Goal: Transaction & Acquisition: Obtain resource

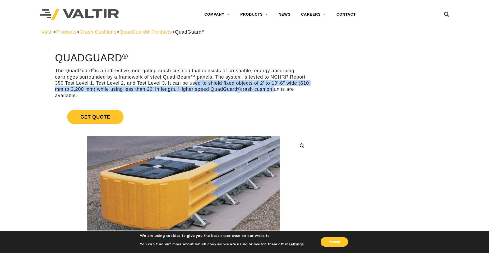
drag, startPoint x: 194, startPoint y: 83, endPoint x: 276, endPoint y: 87, distance: 82.0
click at [276, 87] on p "The QuadGuard ® is a redirective, non-gating crash cushion that consists of cru…" at bounding box center [183, 83] width 257 height 31
drag, startPoint x: 301, startPoint y: 90, endPoint x: 166, endPoint y: 81, distance: 135.5
click at [166, 81] on p "The QuadGuard ® is a redirective, non-gating crash cushion that consists of cru…" at bounding box center [183, 83] width 257 height 31
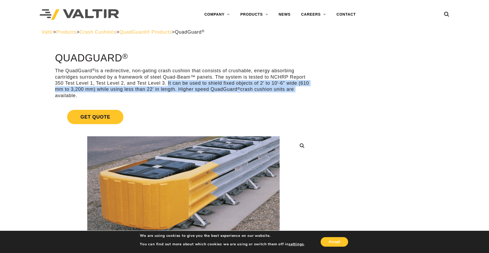
click at [292, 106] on link "Get Quote" at bounding box center [183, 116] width 257 height 27
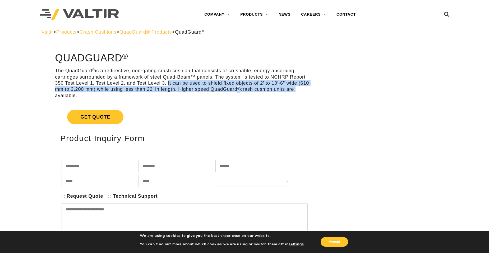
click at [291, 105] on link "Get Quote" at bounding box center [183, 116] width 257 height 27
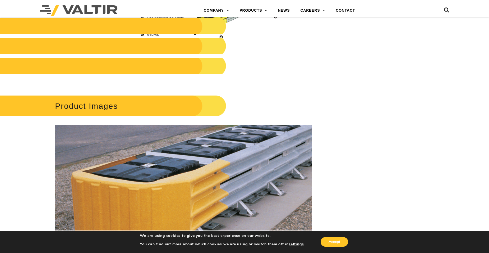
scroll to position [660, 0]
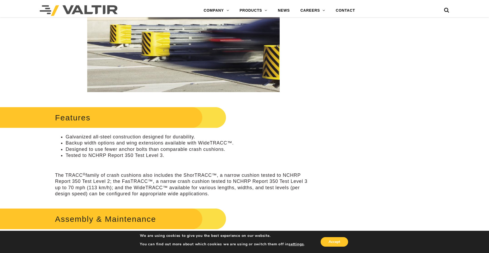
scroll to position [53, 0]
